Goal: Information Seeking & Learning: Find specific fact

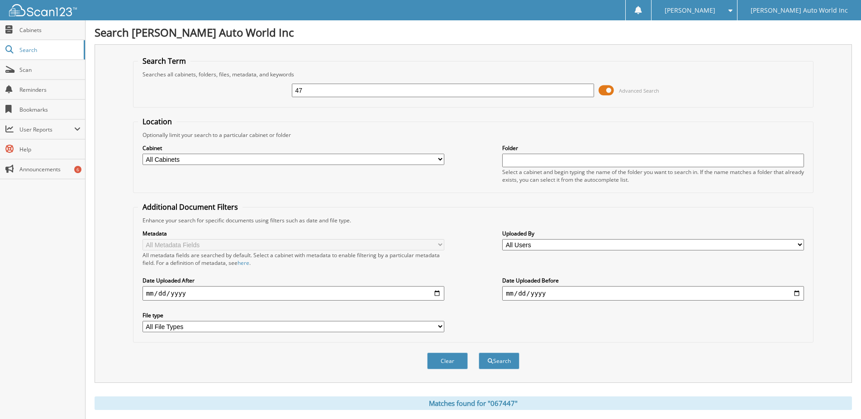
type input "7"
type input "26067447"
click at [478, 353] on button "Search" at bounding box center [498, 361] width 41 height 17
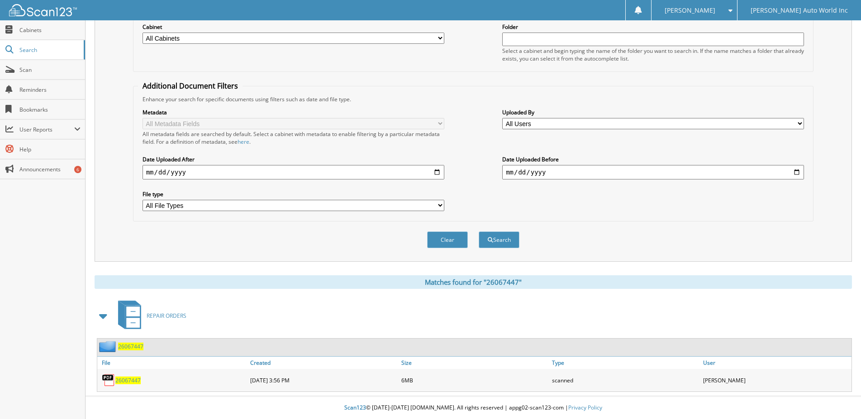
click at [130, 383] on span "26067447" at bounding box center [127, 381] width 25 height 8
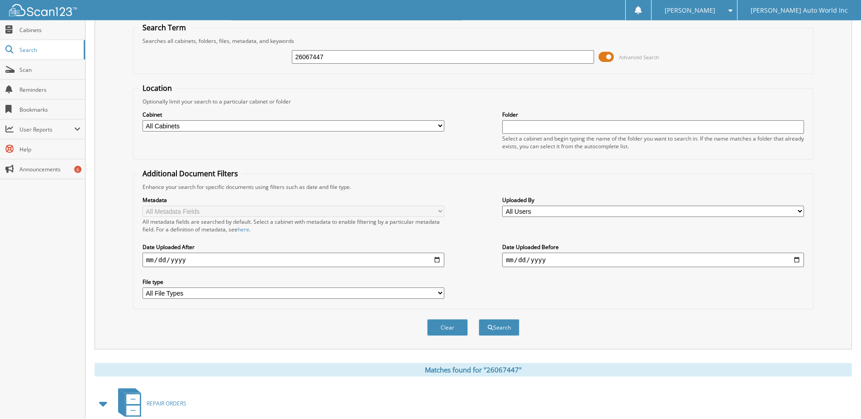
scroll to position [0, 0]
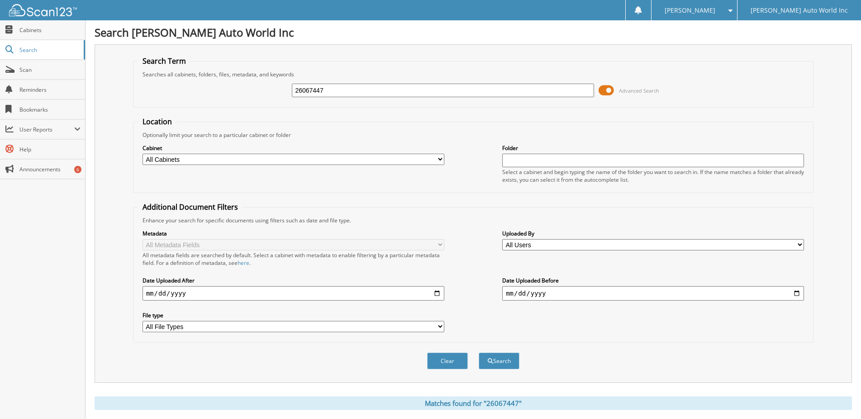
drag, startPoint x: 363, startPoint y: 100, endPoint x: 222, endPoint y: 90, distance: 141.0
click at [292, 93] on input "26067447" at bounding box center [443, 91] width 302 height 14
type input "26068386"
click at [478, 353] on button "Search" at bounding box center [498, 361] width 41 height 17
type input "26068386"
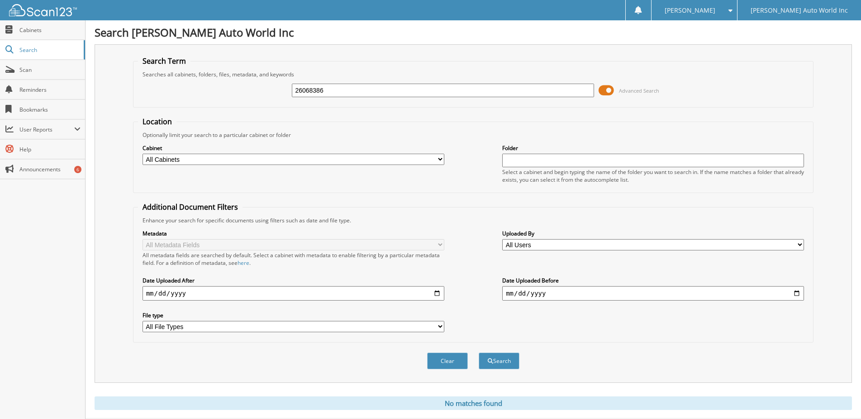
click at [478, 353] on button "Search" at bounding box center [498, 361] width 41 height 17
